Goal: Task Accomplishment & Management: Manage account settings

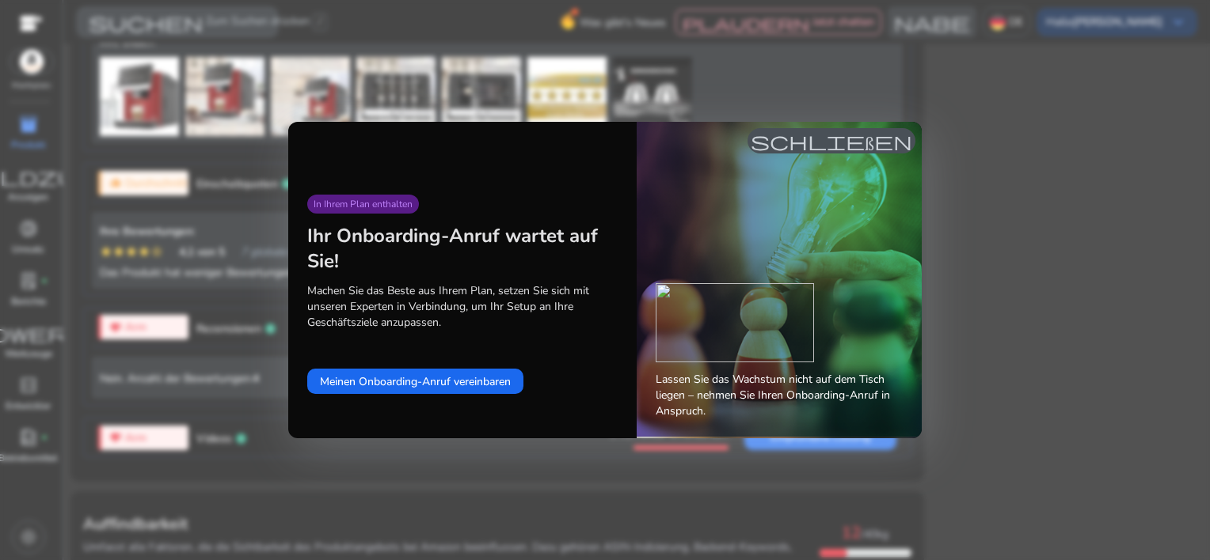
click at [834, 146] on span "schließen" at bounding box center [830, 140] width 161 height 19
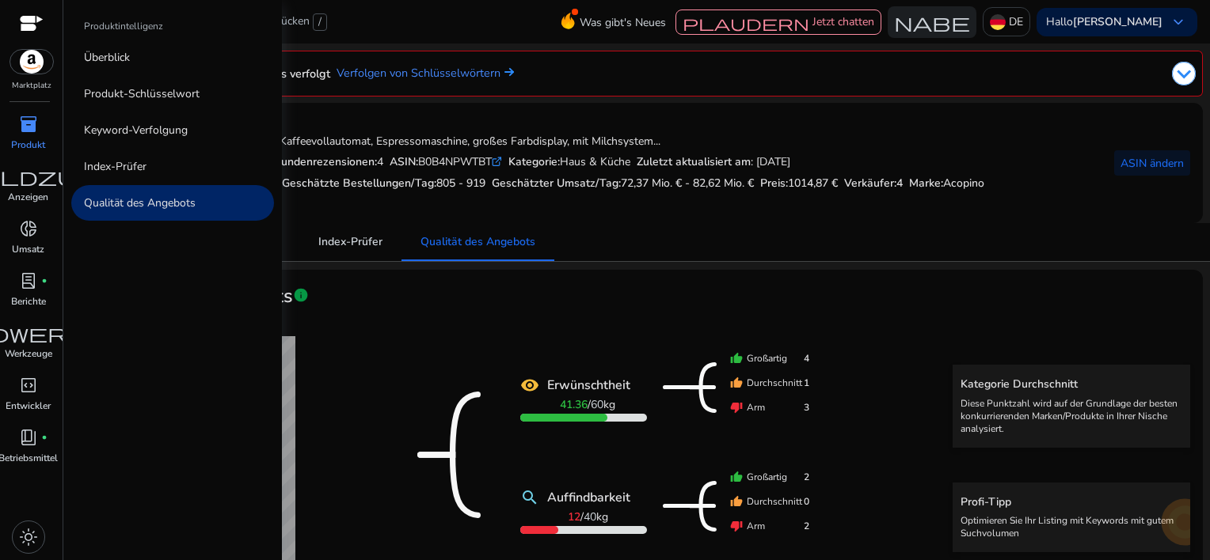
click at [21, 117] on span "inventory_2" at bounding box center [28, 124] width 19 height 19
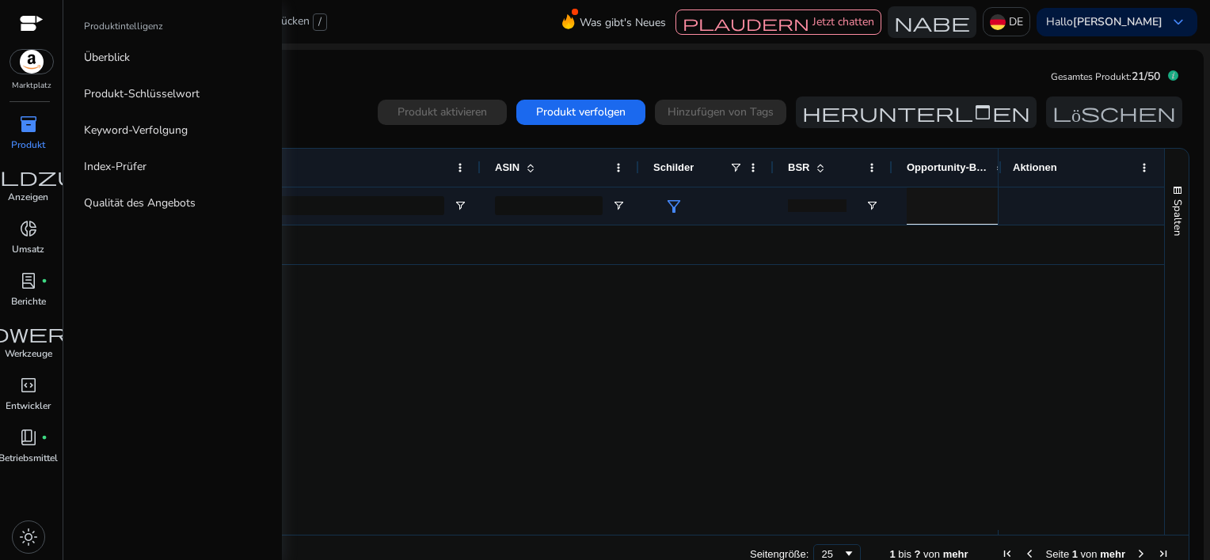
click at [21, 117] on span "inventory_2" at bounding box center [28, 124] width 19 height 19
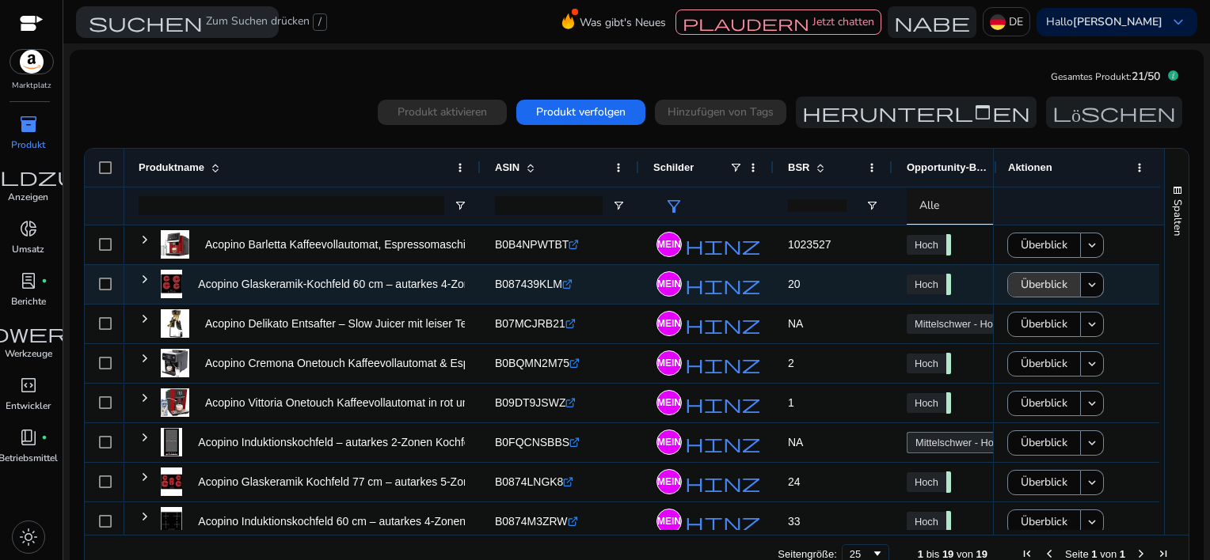
click at [1031, 287] on span "Überblick" at bounding box center [1043, 284] width 47 height 32
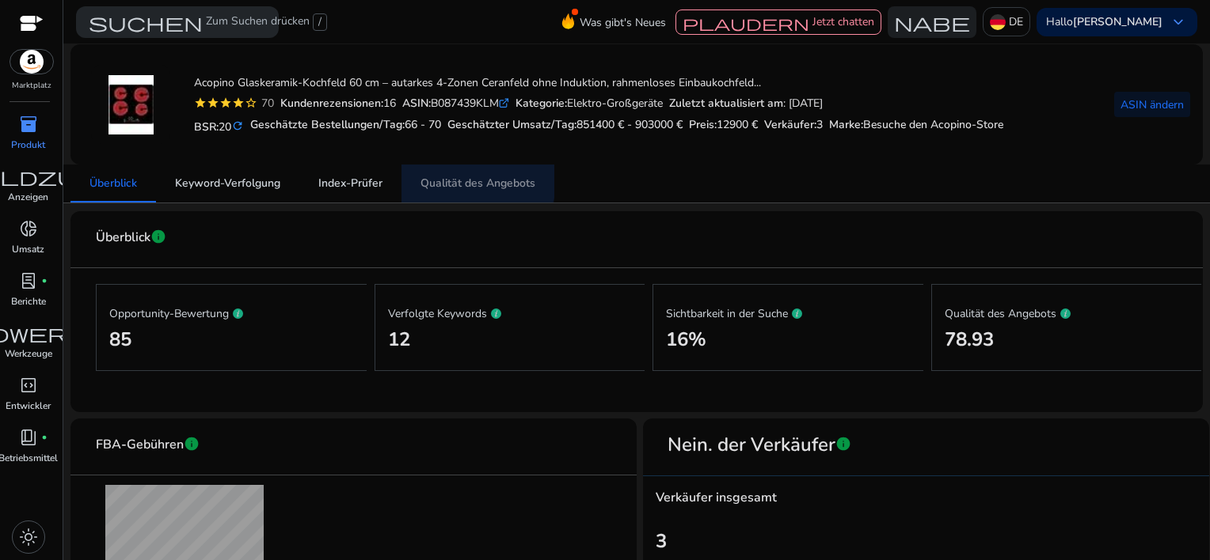
click at [460, 180] on span "Qualität des Angebots" at bounding box center [477, 183] width 115 height 11
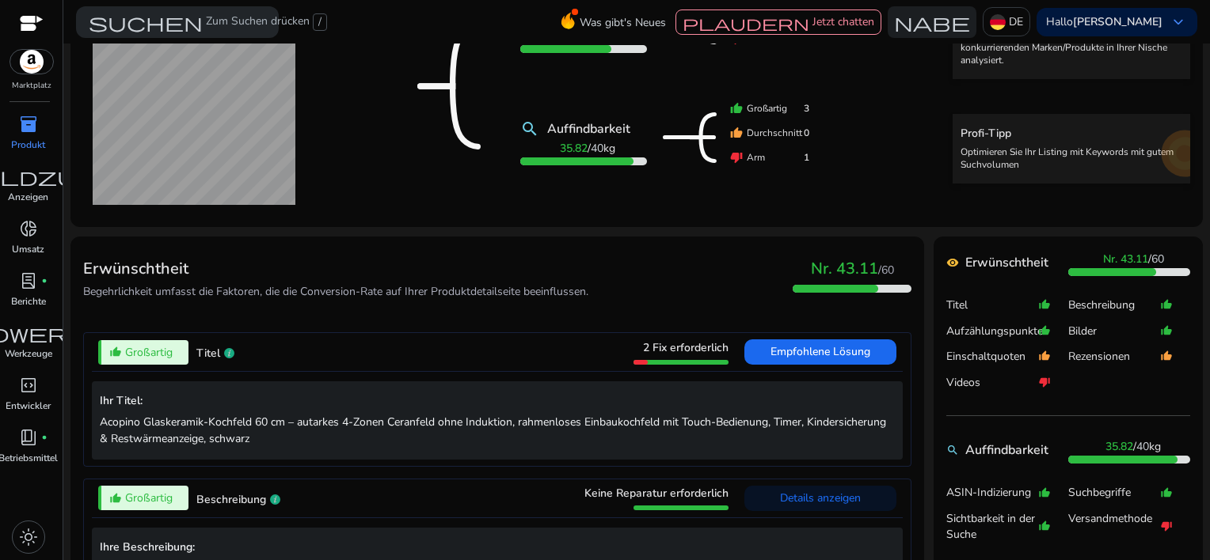
scroll to position [396, 0]
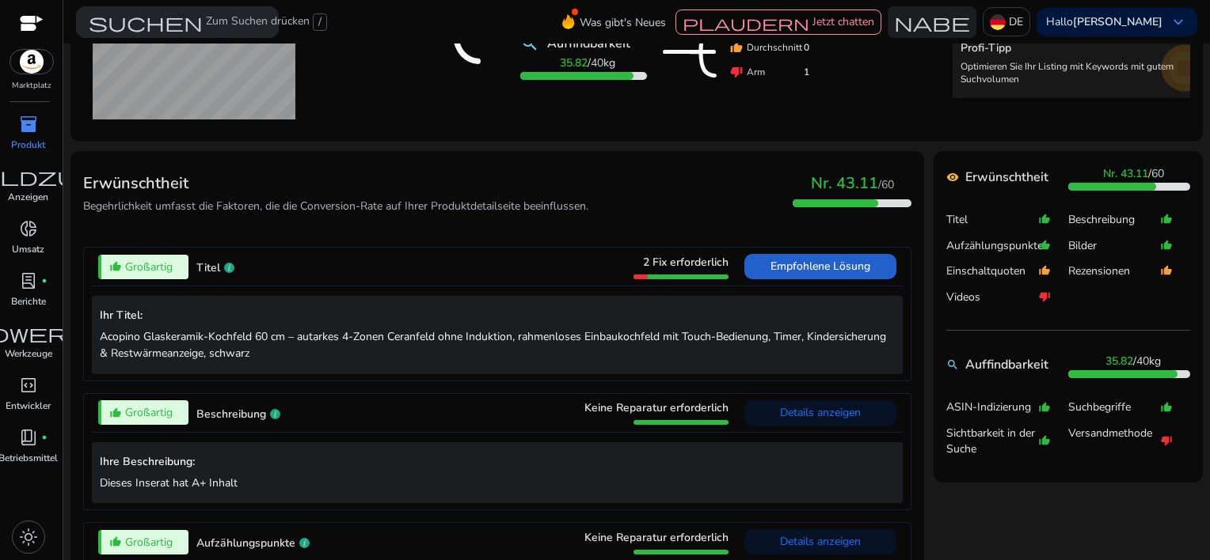
click at [836, 269] on span "Empfohlene Lösung" at bounding box center [820, 266] width 100 height 15
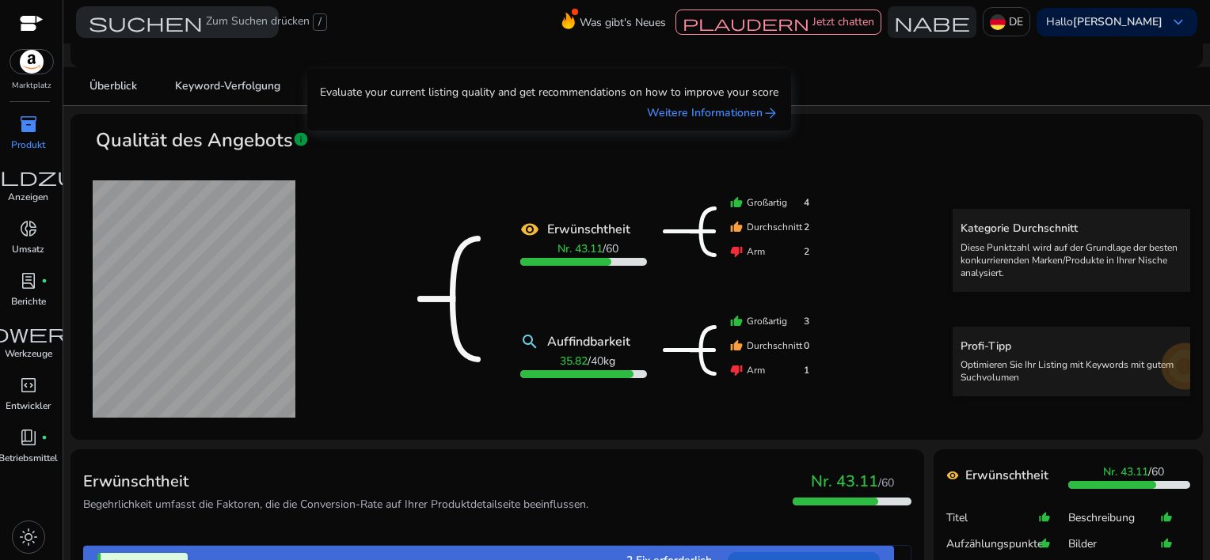
scroll to position [89, 0]
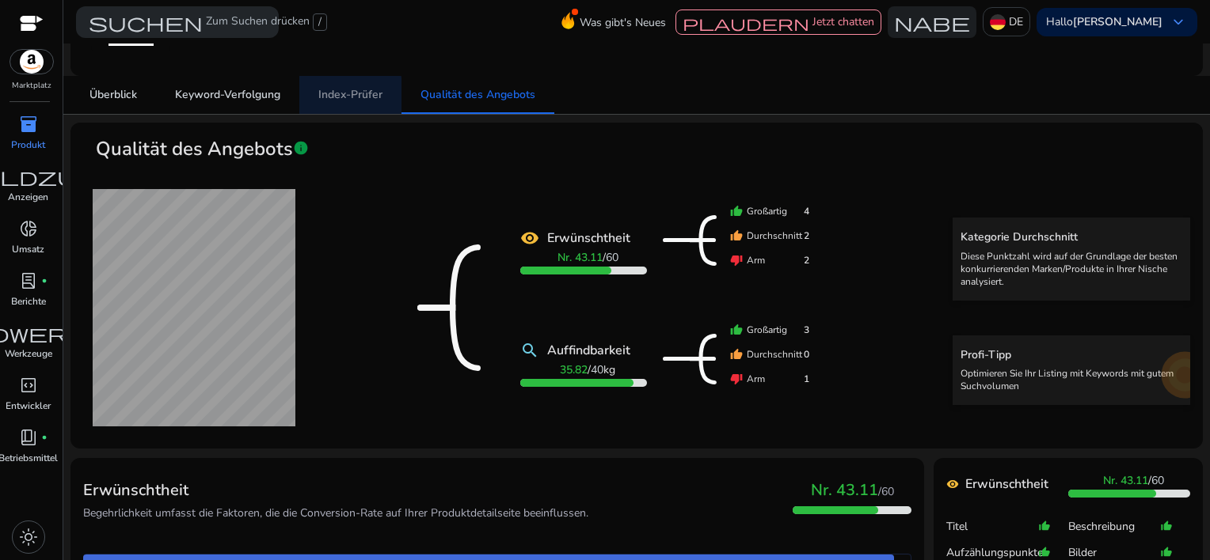
click at [337, 96] on span "Index-Prüfer" at bounding box center [350, 94] width 64 height 11
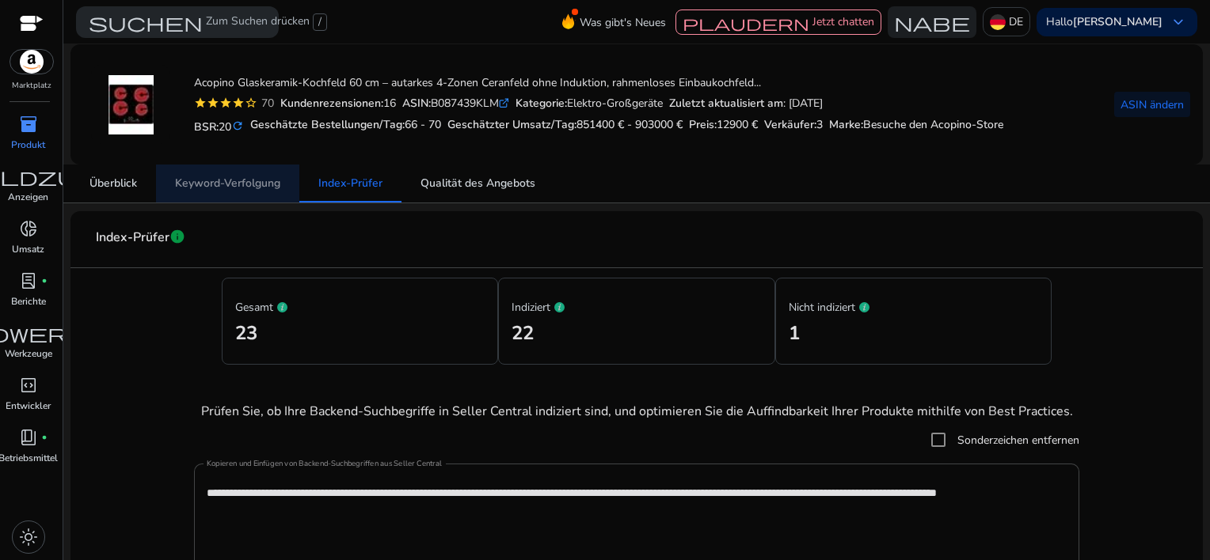
click at [236, 184] on span "Keyword-Verfolgung" at bounding box center [227, 183] width 105 height 11
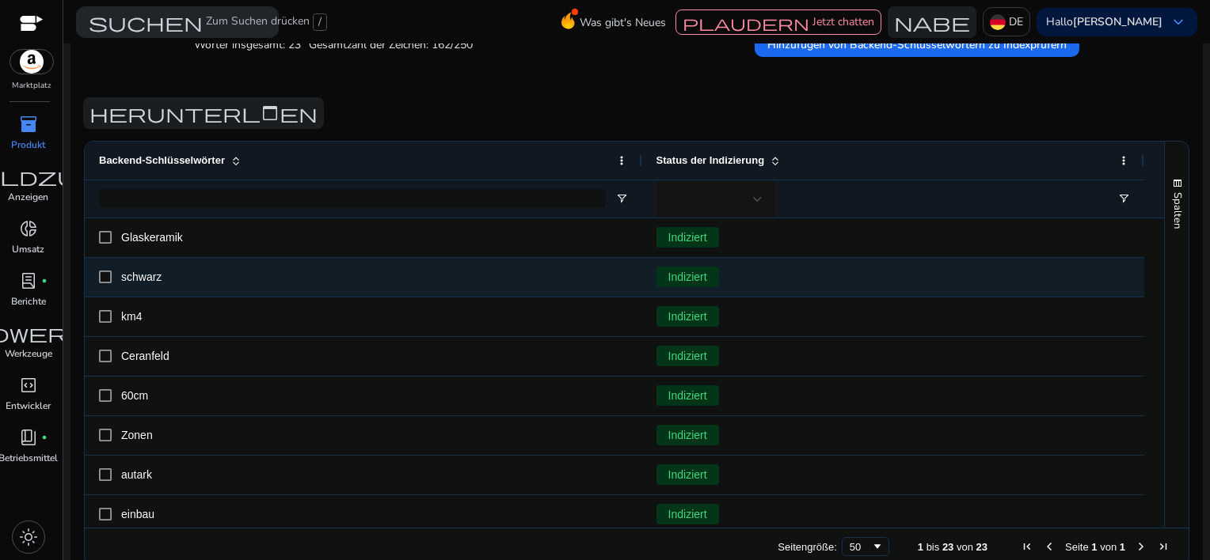
scroll to position [582, 0]
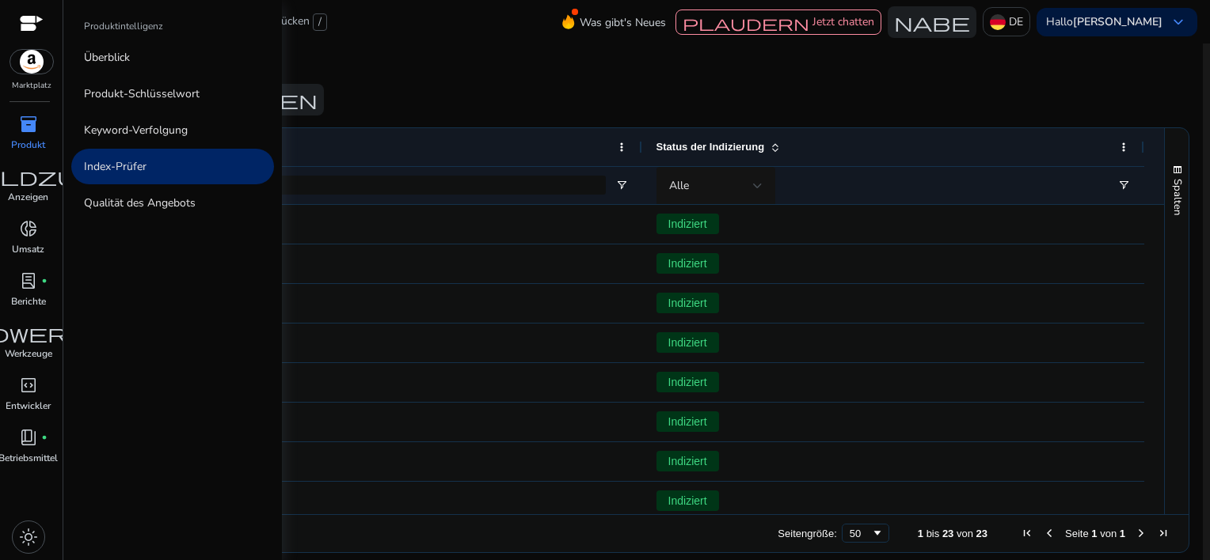
click at [22, 120] on span "inventory_2" at bounding box center [28, 124] width 19 height 19
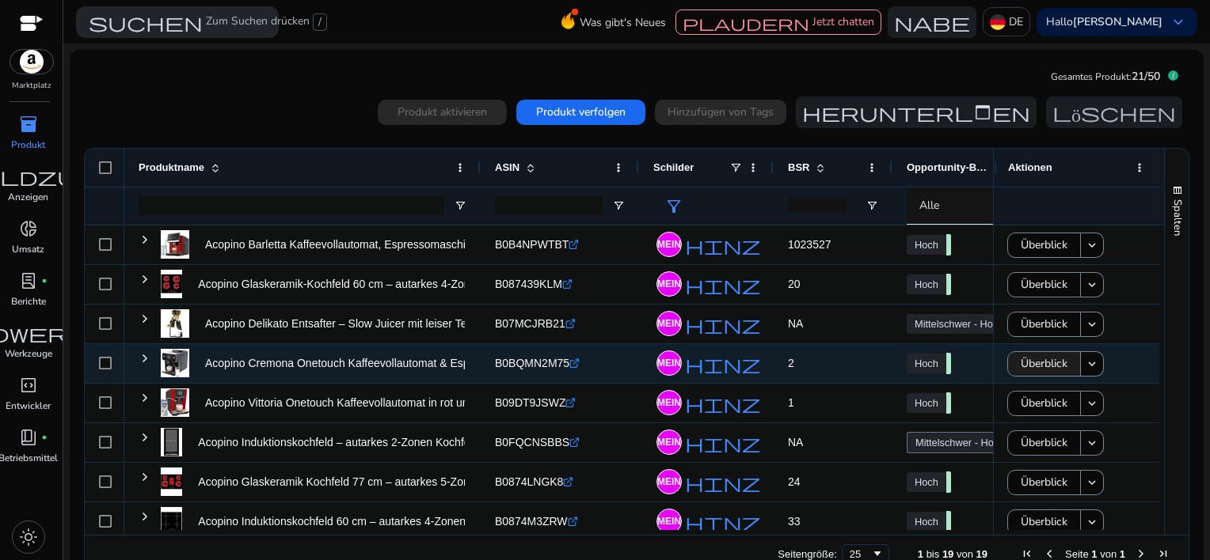
click at [1050, 365] on span "Überblick" at bounding box center [1043, 364] width 47 height 32
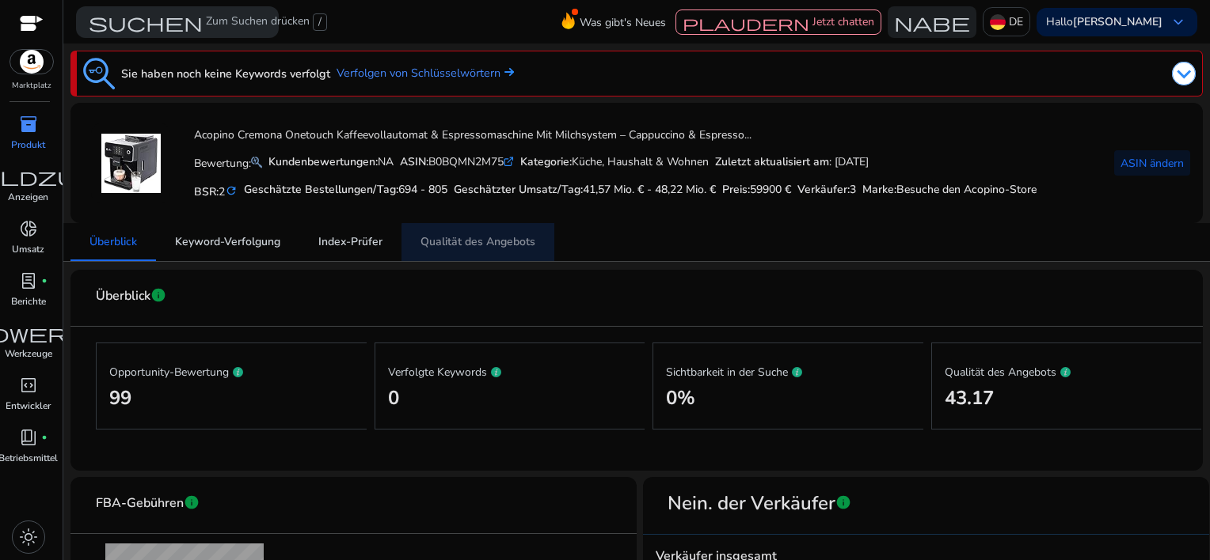
click at [502, 249] on span "Qualität des Angebots" at bounding box center [477, 242] width 115 height 38
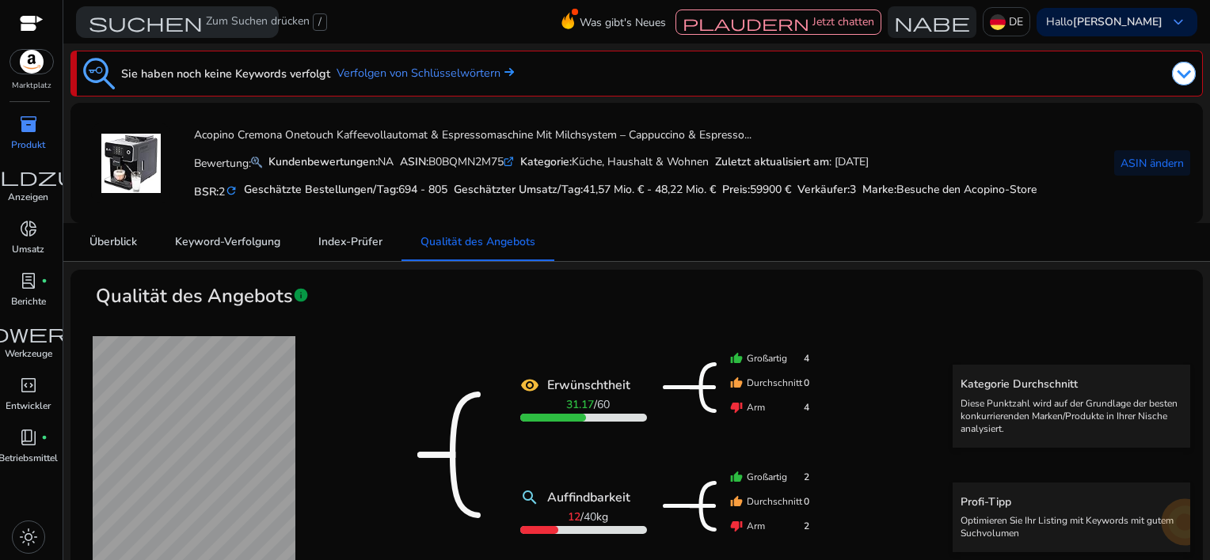
click at [14, 108] on div "Marktplatz inventory_2 Produkt Feldzug Anzeigen donut_small Umsatz lab_profile …" at bounding box center [31, 280] width 63 height 560
click at [34, 129] on span "inventory_2" at bounding box center [28, 124] width 19 height 19
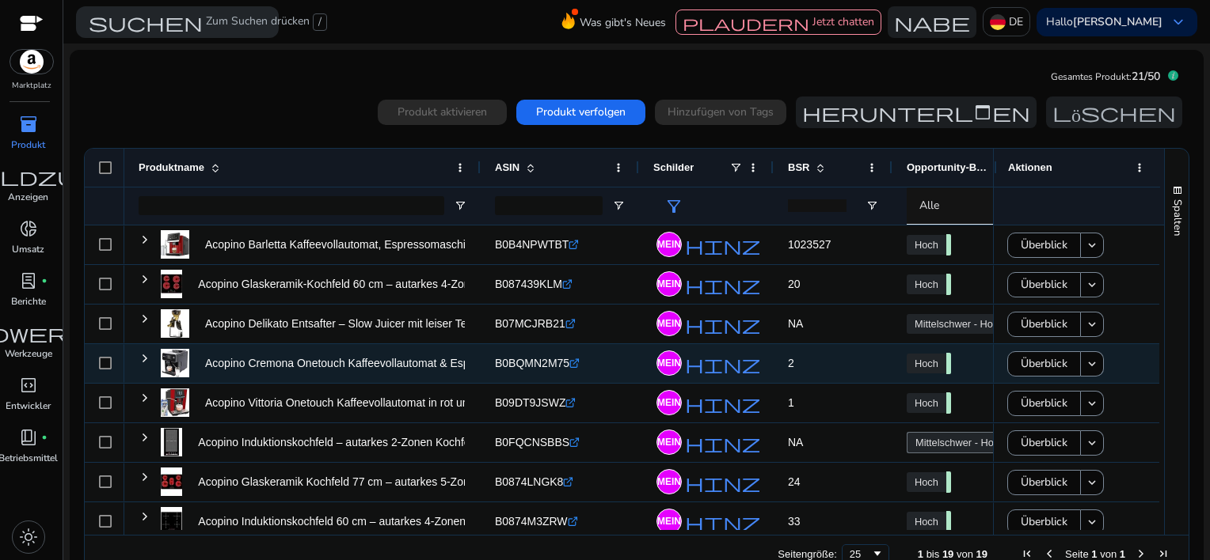
scroll to position [79, 0]
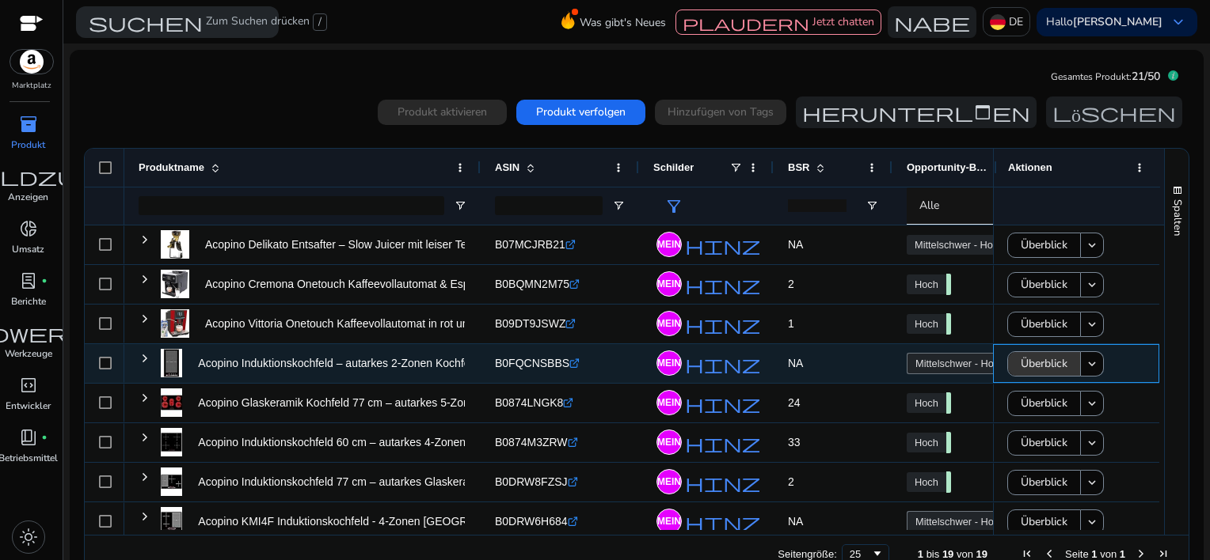
click at [1022, 359] on span "Überblick" at bounding box center [1043, 364] width 47 height 32
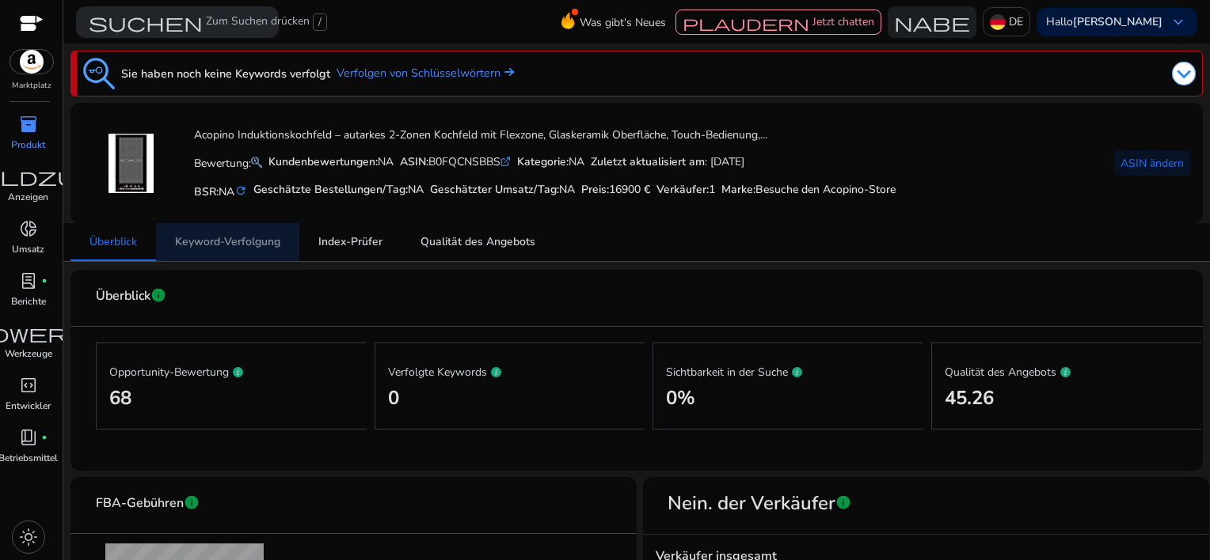
click at [241, 251] on span "Keyword-Verfolgung" at bounding box center [227, 242] width 105 height 38
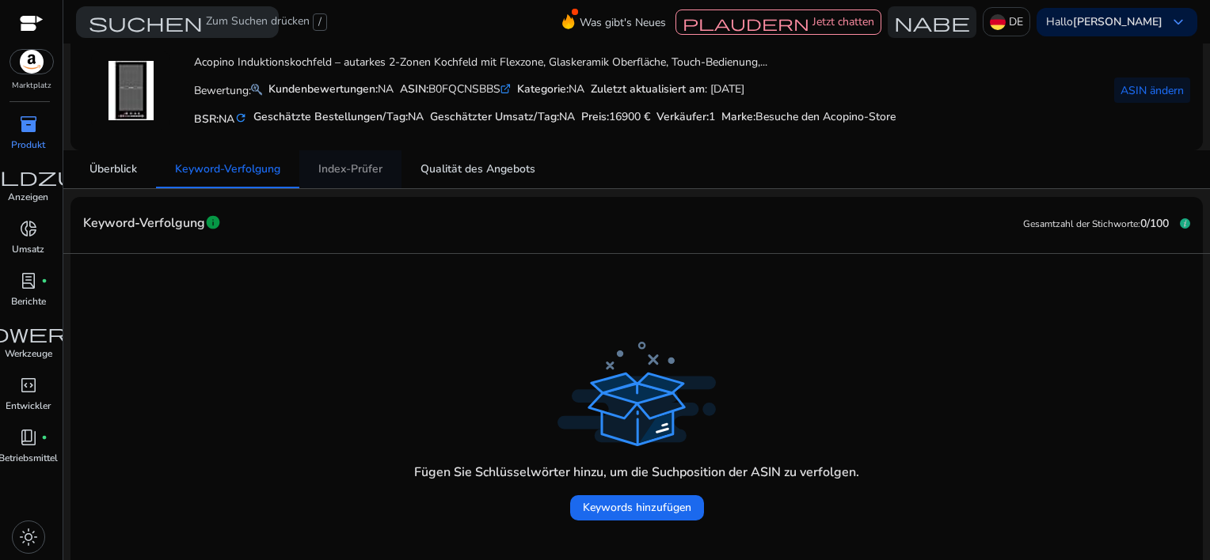
scroll to position [85, 0]
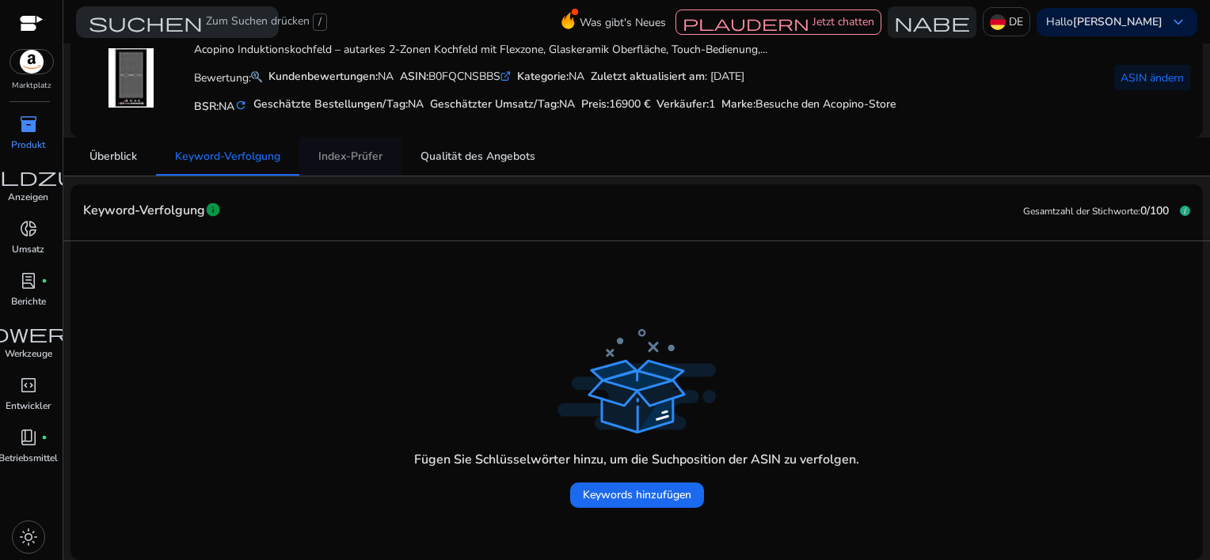
click at [362, 160] on span "Index-Prüfer" at bounding box center [350, 156] width 64 height 11
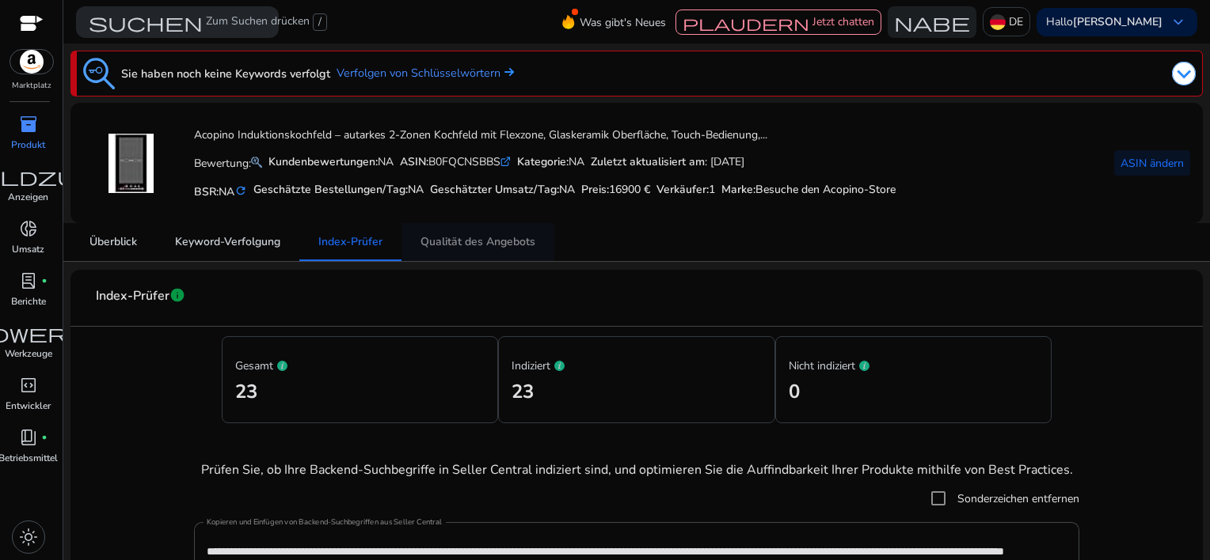
click at [481, 245] on span "Qualität des Angebots" at bounding box center [477, 242] width 115 height 11
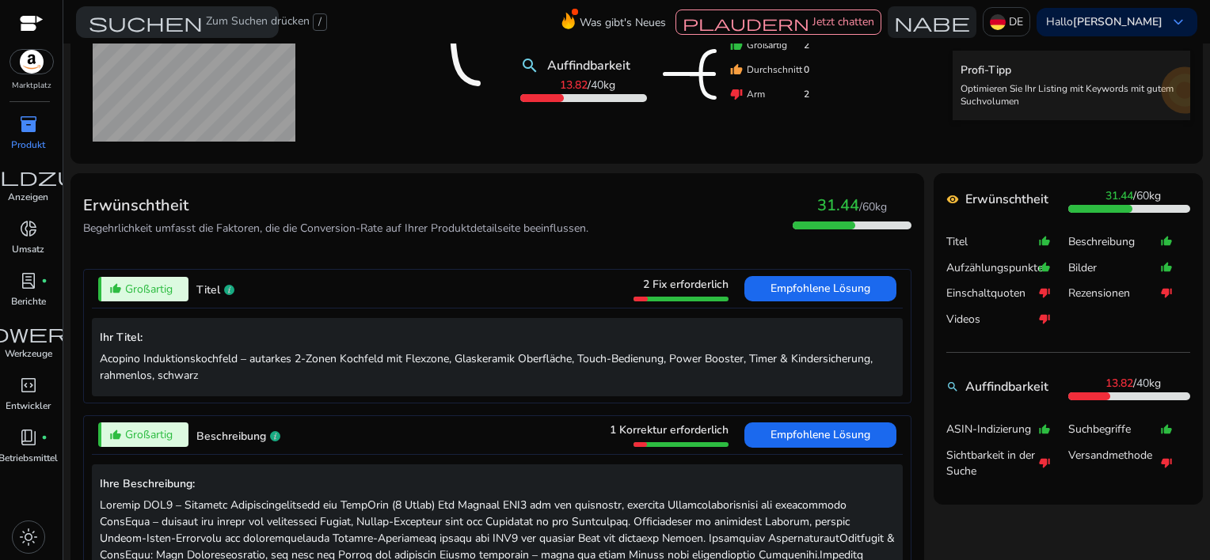
scroll to position [554, 0]
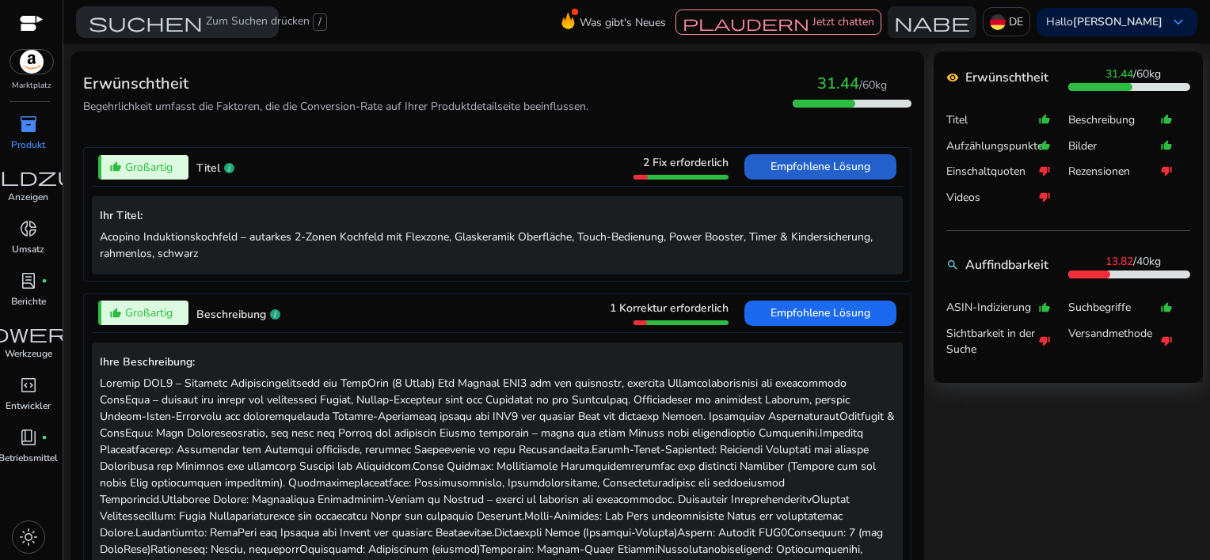
click at [849, 168] on span "Empfohlene Lösung" at bounding box center [820, 166] width 100 height 15
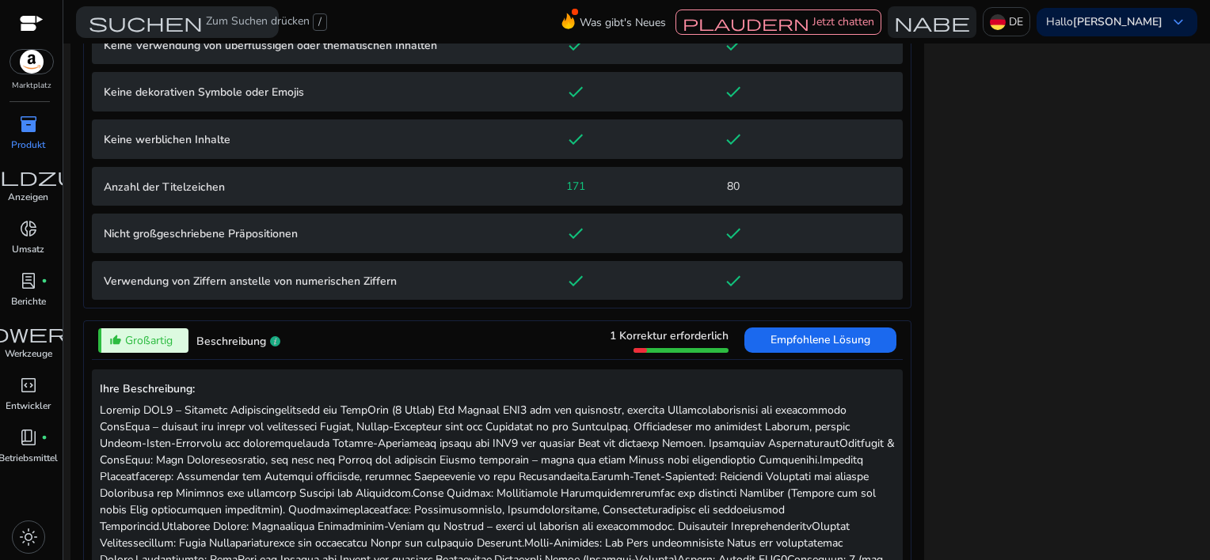
scroll to position [1334, 0]
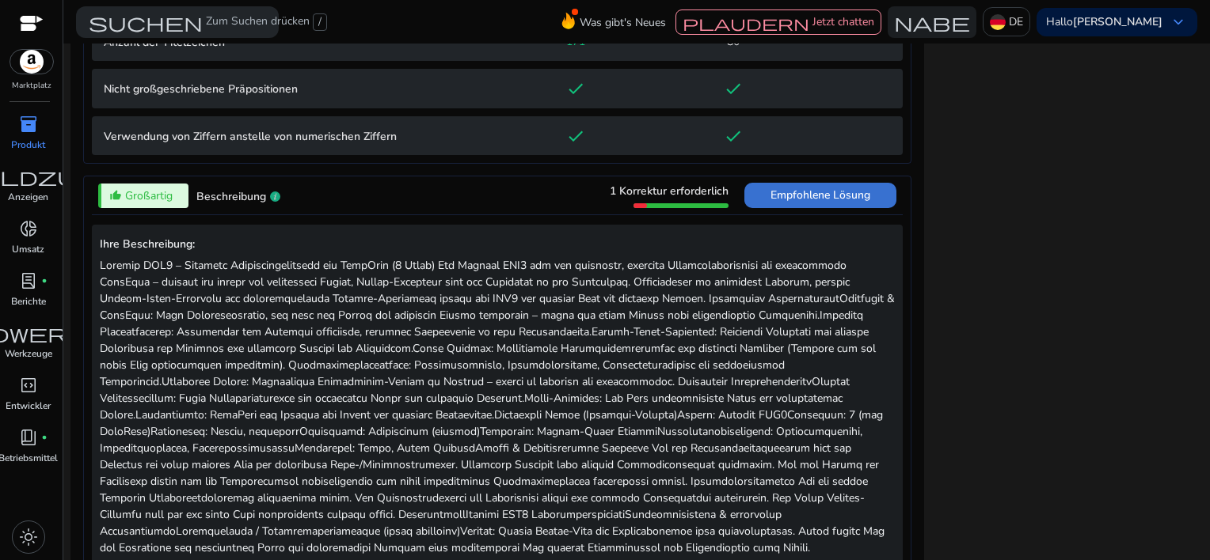
click at [770, 199] on span "Empfohlene Lösung" at bounding box center [820, 195] width 100 height 15
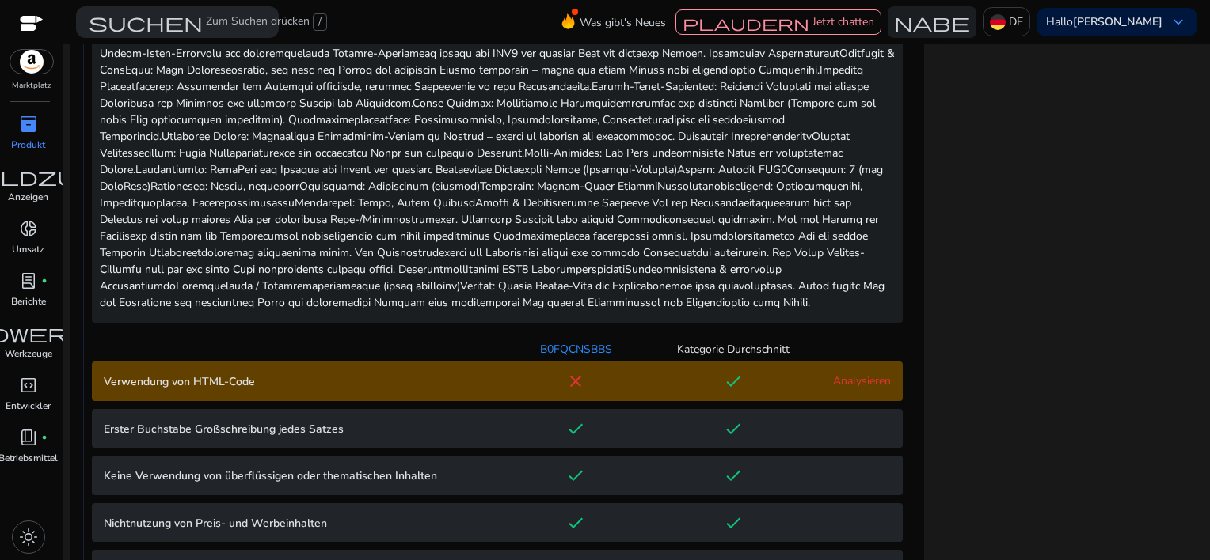
scroll to position [925, 0]
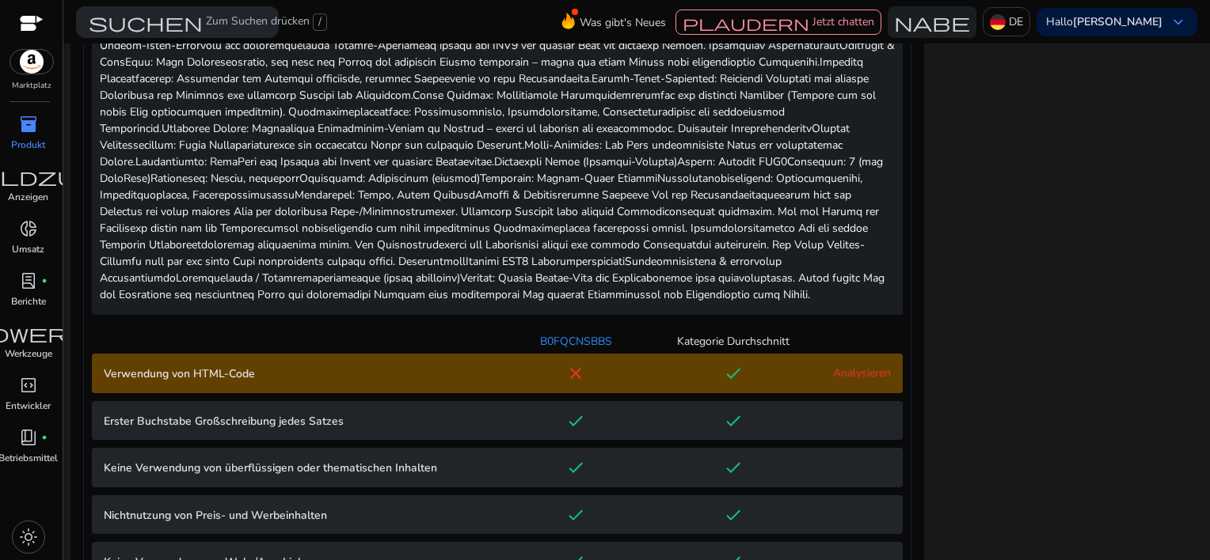
click at [834, 370] on link "Analysieren" at bounding box center [862, 373] width 58 height 15
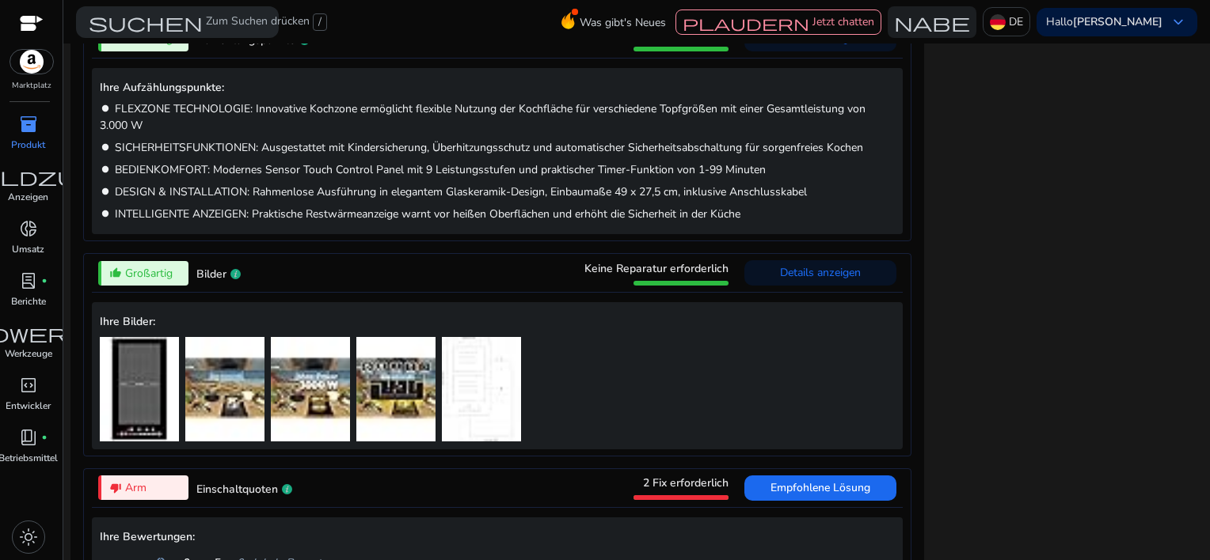
scroll to position [1515, 0]
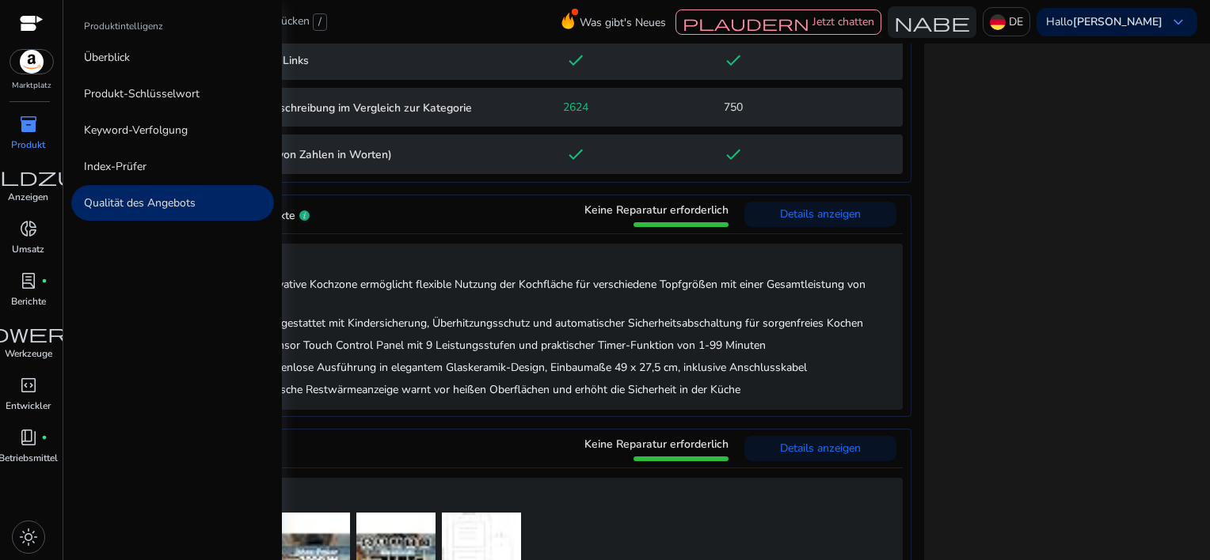
click at [21, 138] on p "Produkt" at bounding box center [28, 145] width 34 height 14
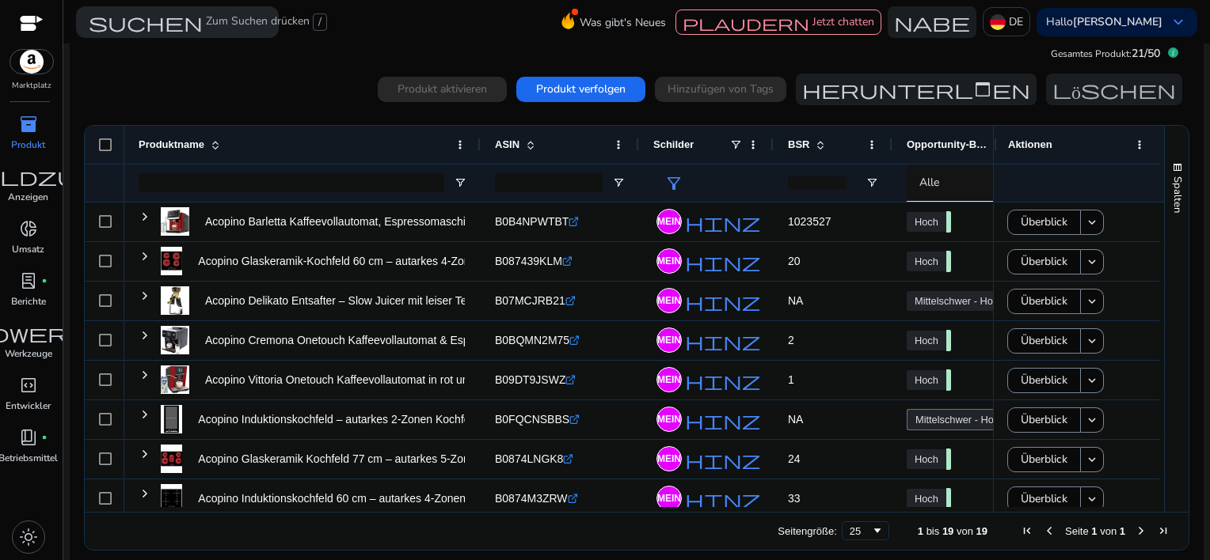
scroll to position [35, 0]
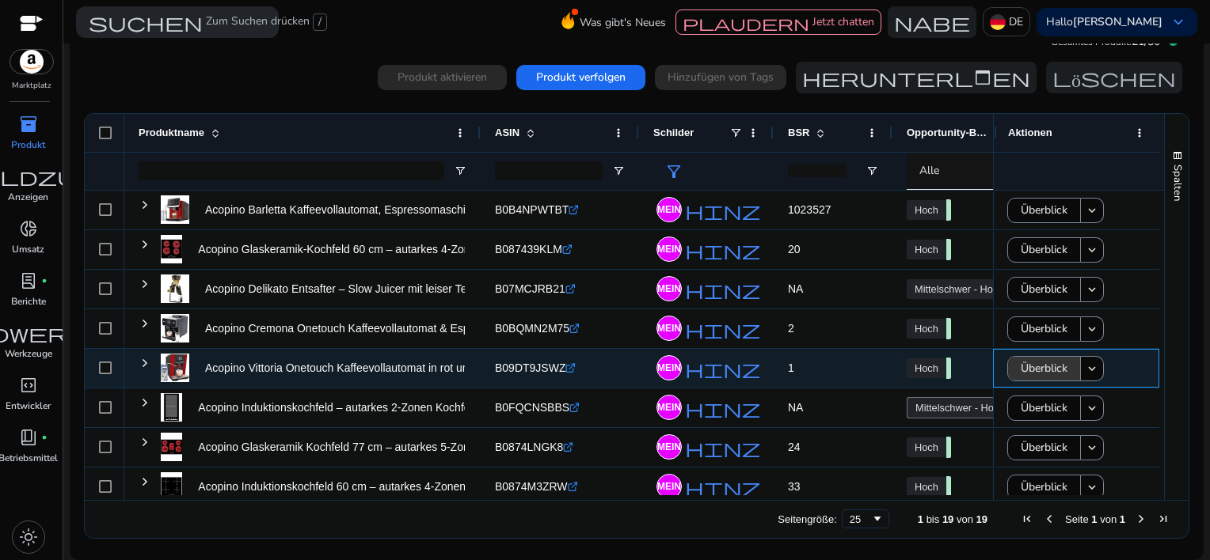
click at [1057, 366] on span "Überblick" at bounding box center [1043, 368] width 47 height 32
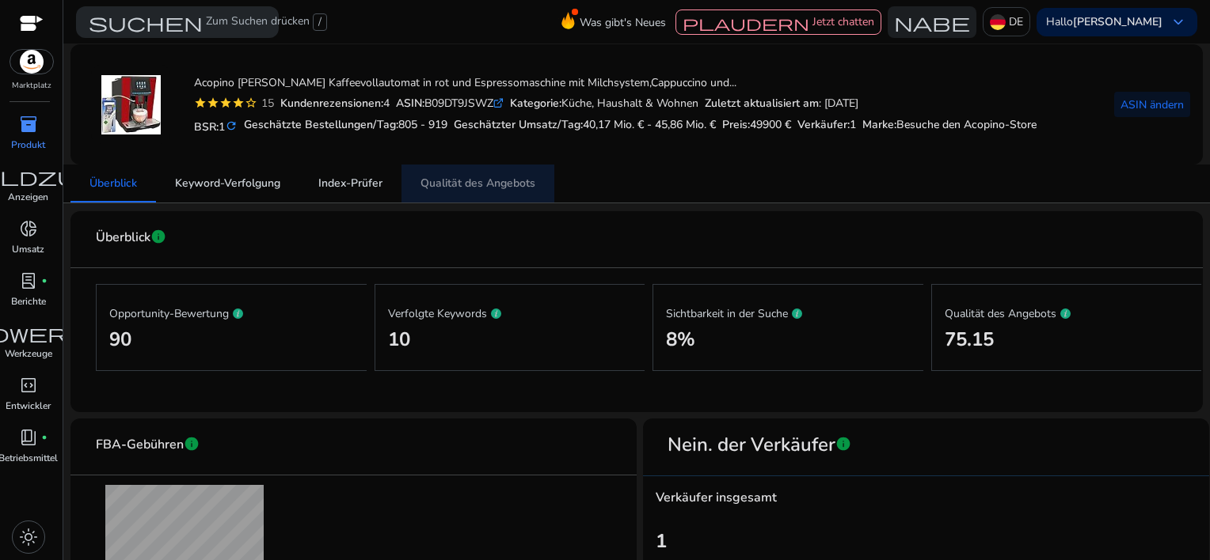
click at [498, 185] on span "Qualität des Angebots" at bounding box center [477, 183] width 115 height 11
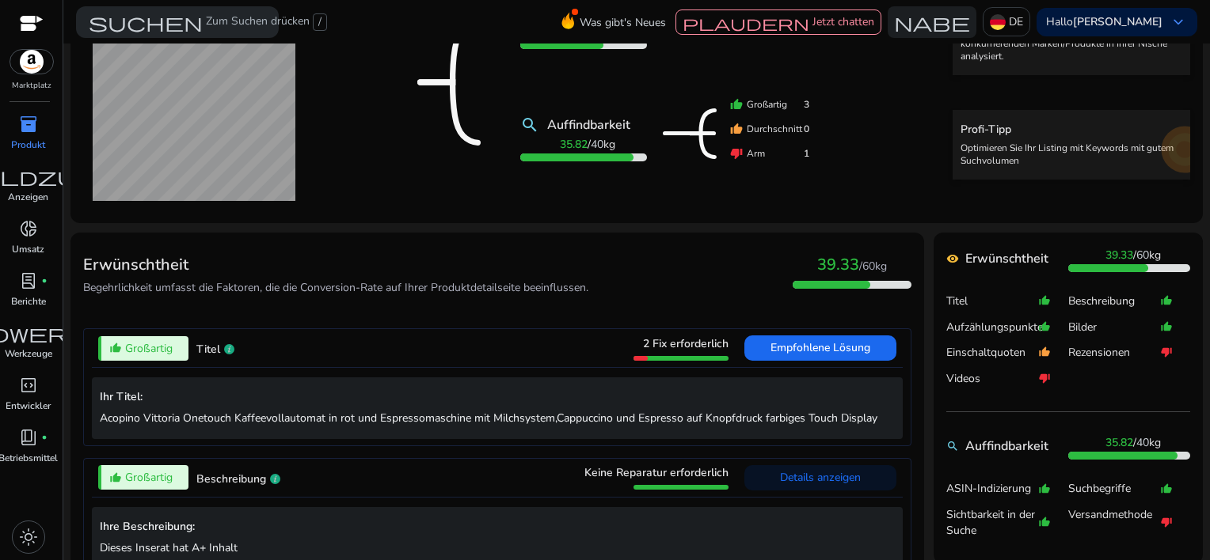
scroll to position [317, 0]
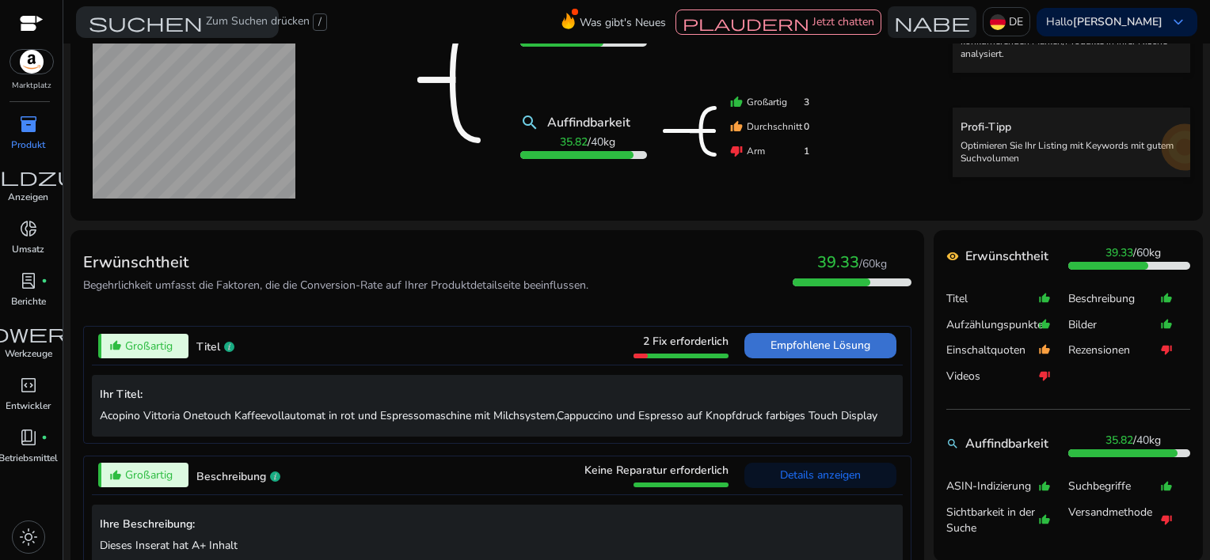
click at [804, 348] on span "Empfohlene Lösung" at bounding box center [820, 345] width 100 height 15
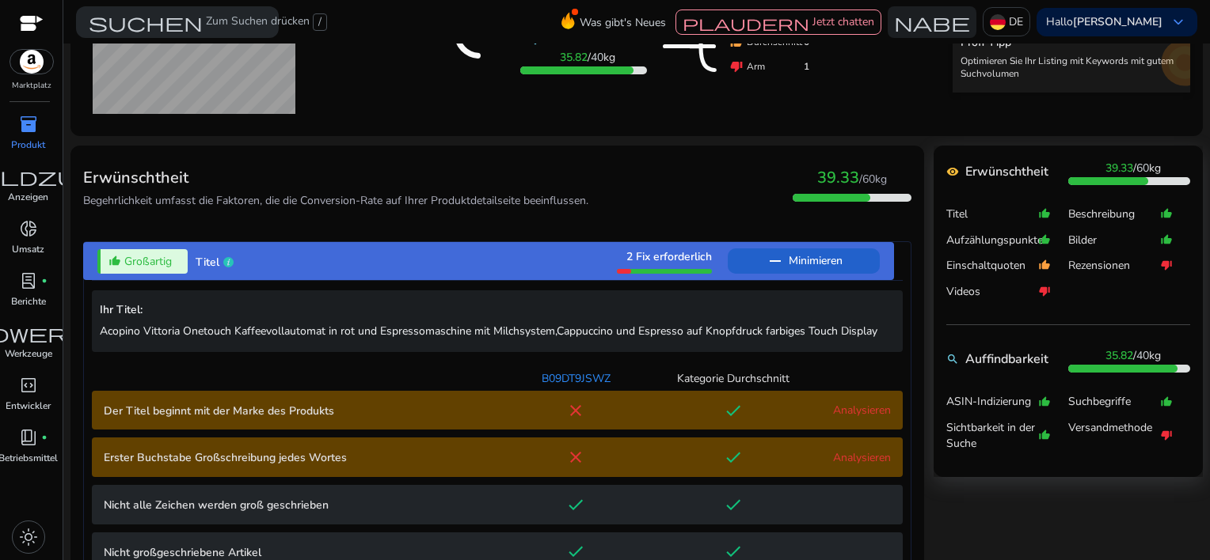
scroll to position [643, 0]
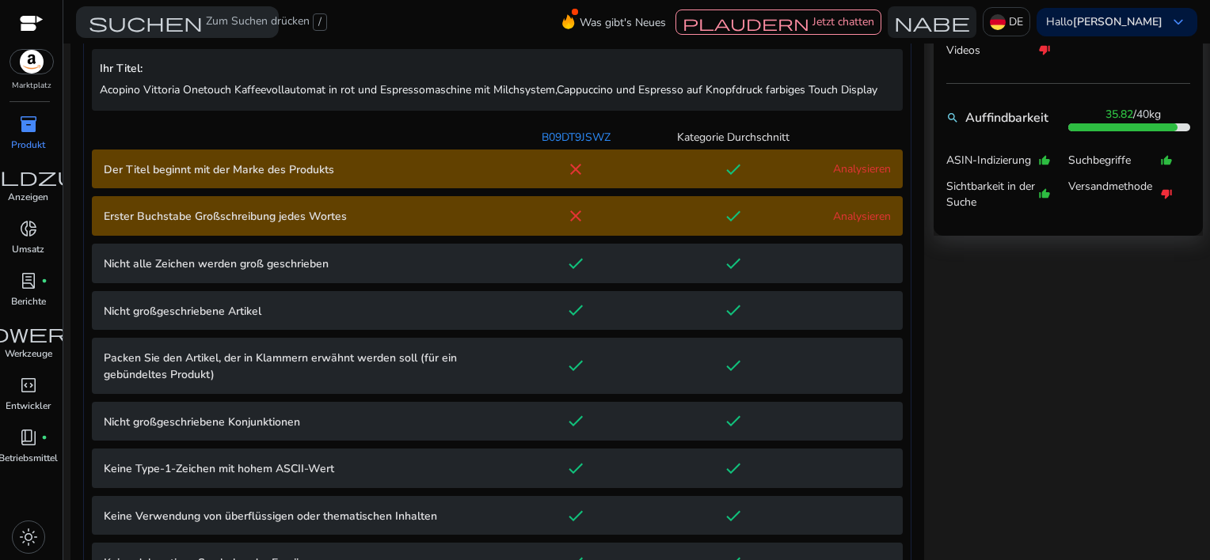
click at [833, 221] on link "Analysieren" at bounding box center [862, 216] width 58 height 15
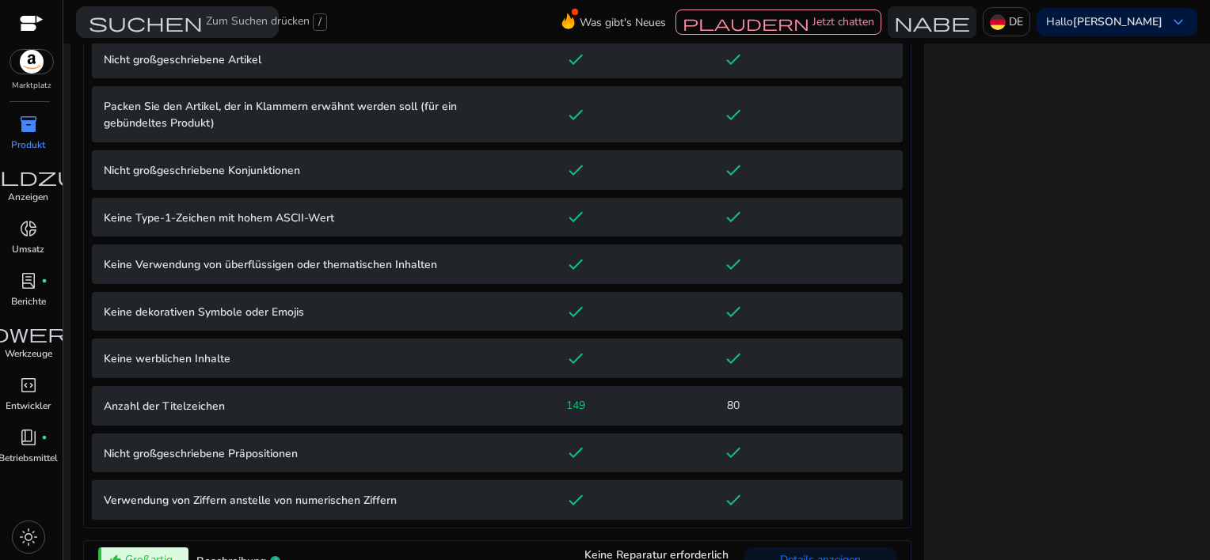
scroll to position [1552, 0]
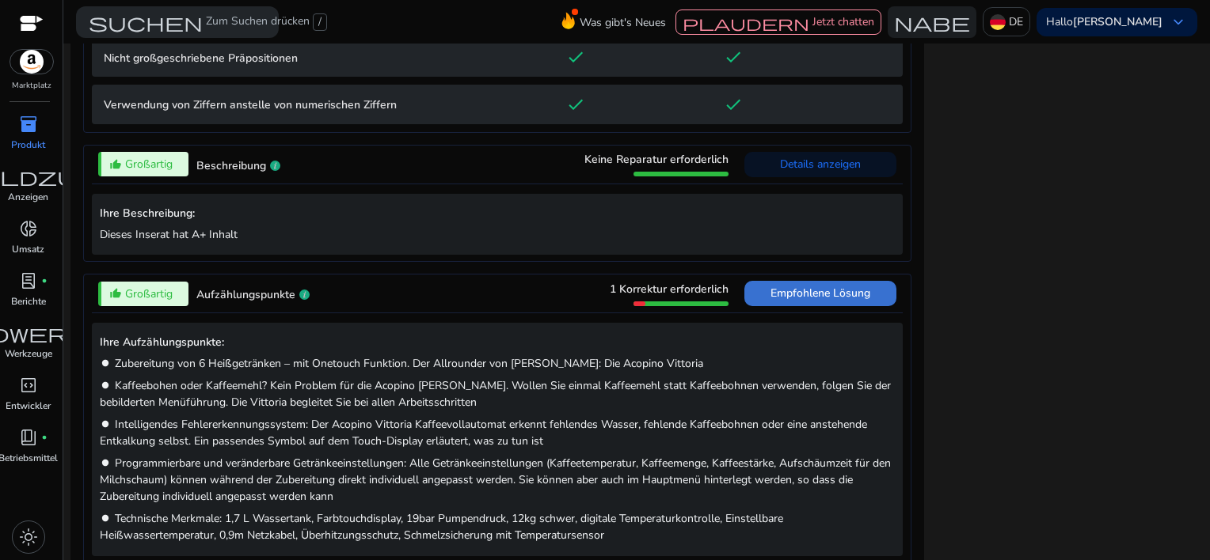
click at [804, 301] on span "Empfohlene Lösung" at bounding box center [820, 293] width 100 height 15
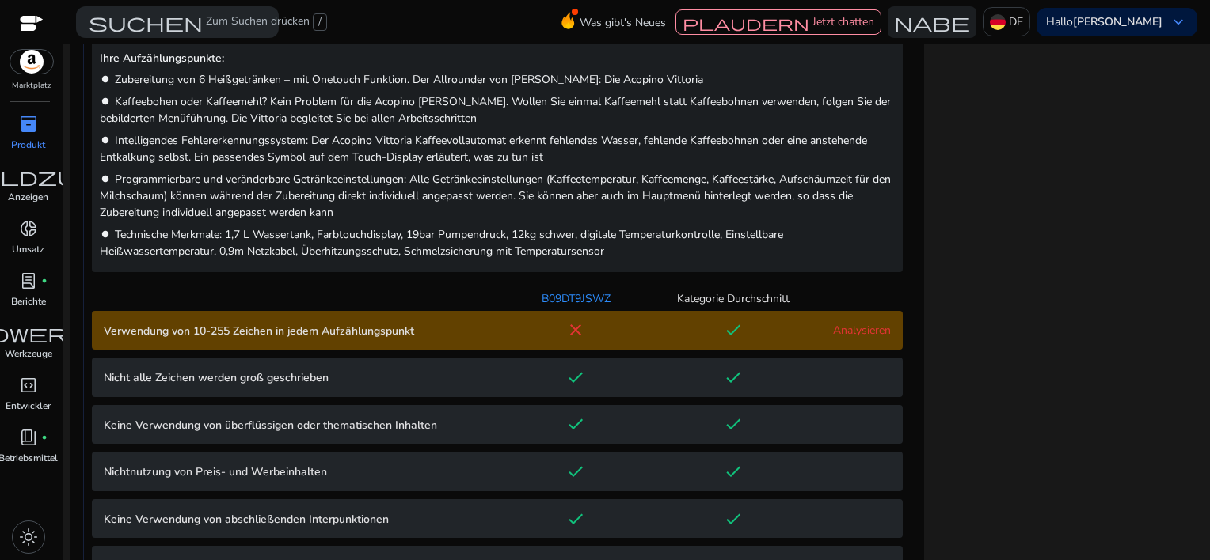
scroll to position [900, 0]
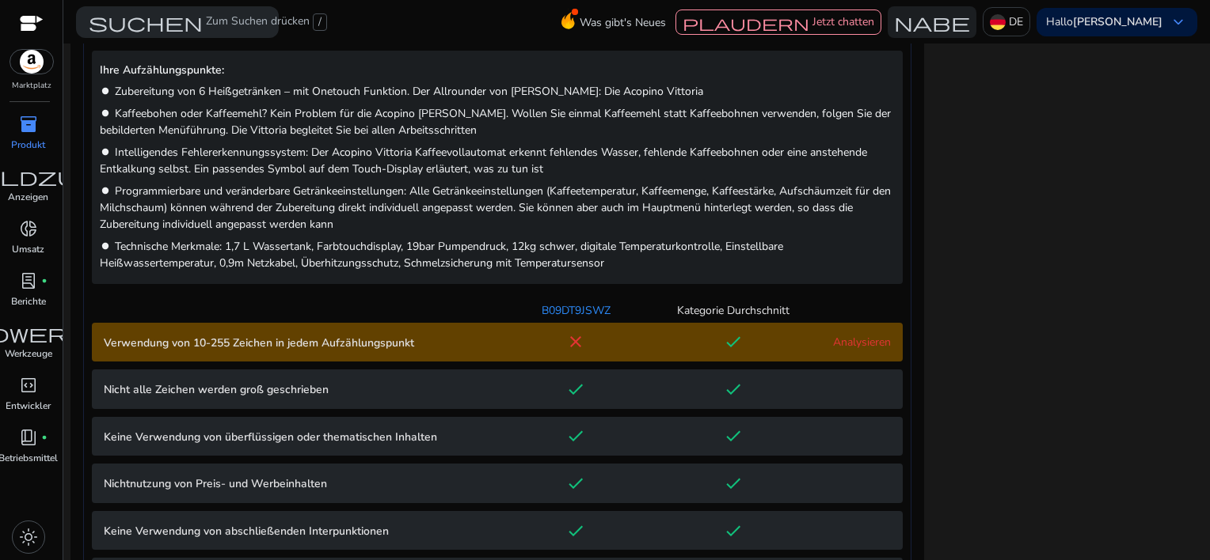
click at [386, 344] on p "Verwendung von 10-255 Zeichen in jedem Aufzählungspunkt" at bounding box center [300, 343] width 393 height 17
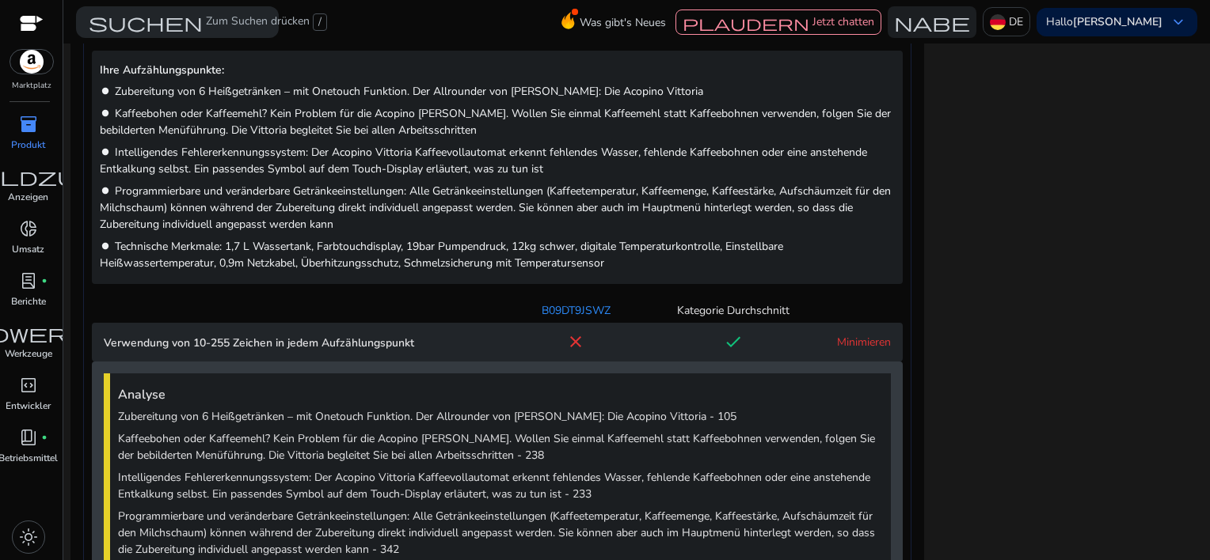
scroll to position [1097, 0]
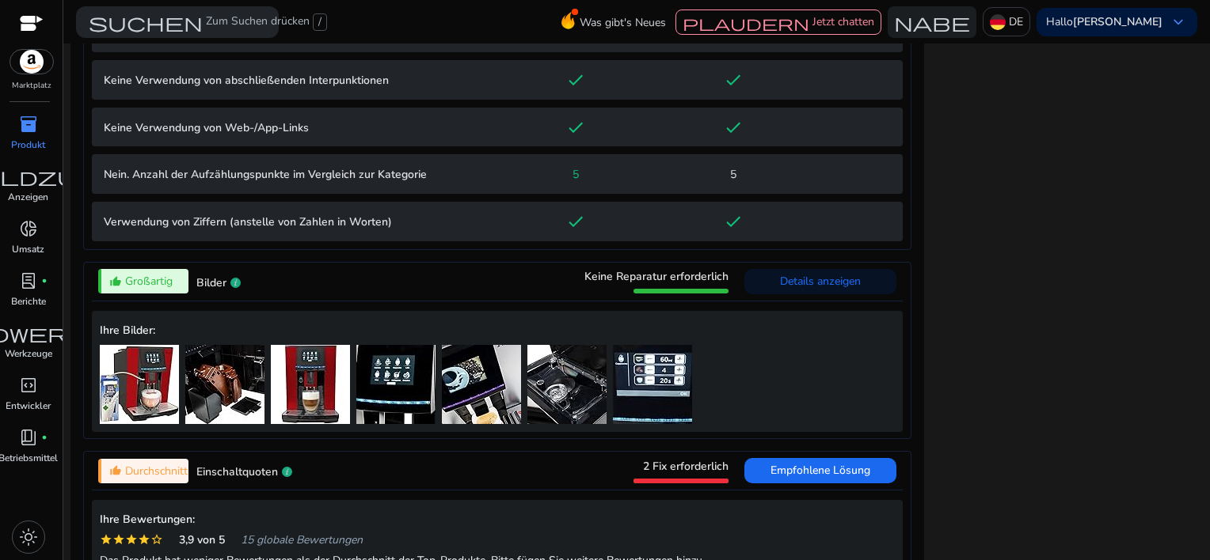
scroll to position [2012, 0]
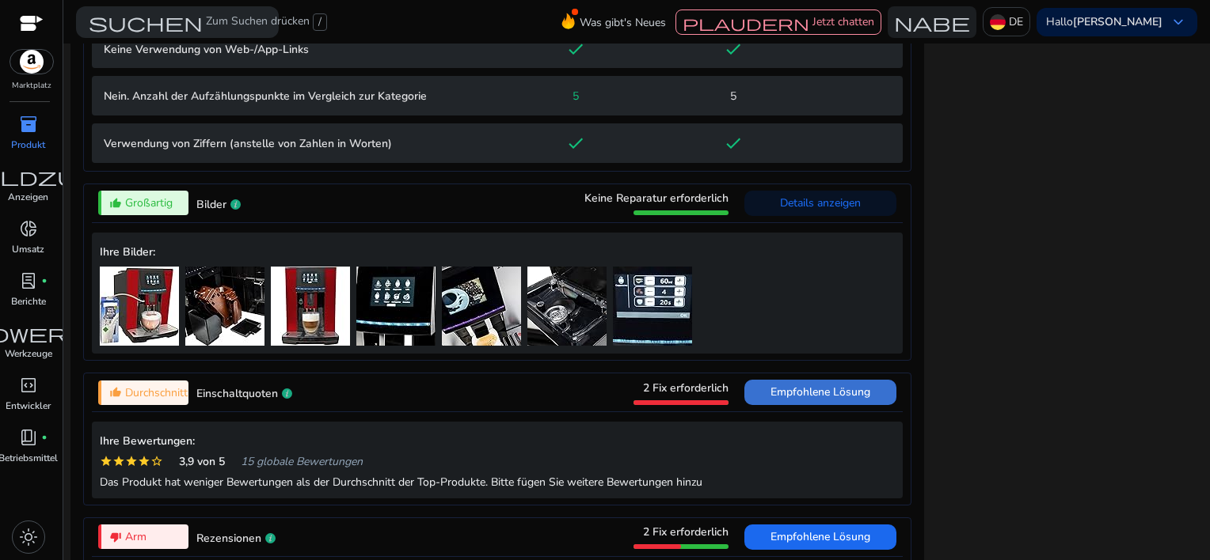
click at [817, 400] on span "Empfohlene Lösung" at bounding box center [820, 392] width 100 height 15
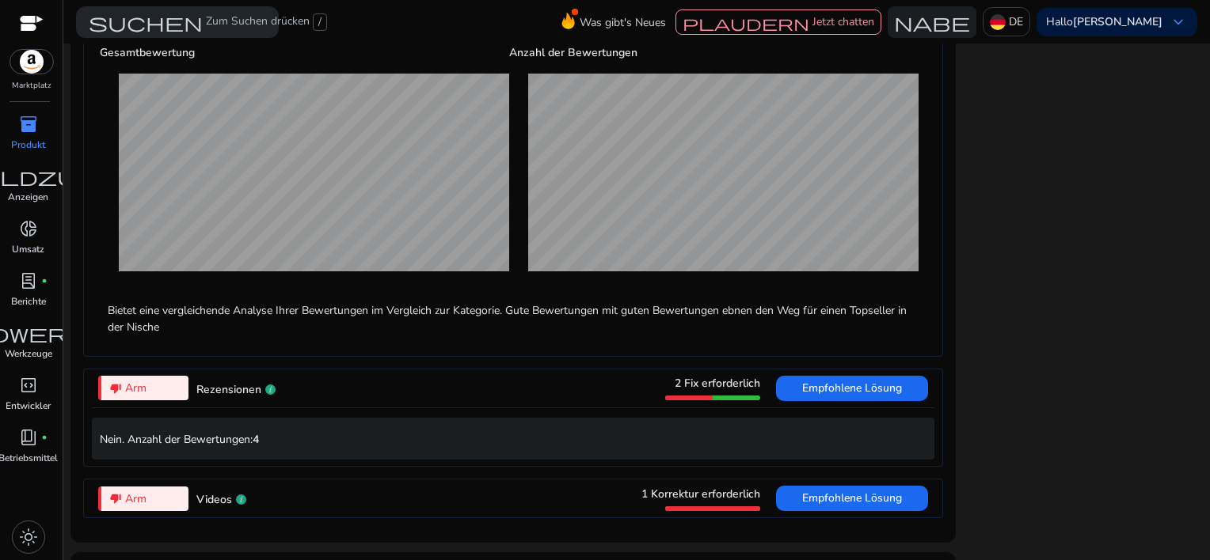
scroll to position [1634, 0]
